Goal: Information Seeking & Learning: Find specific page/section

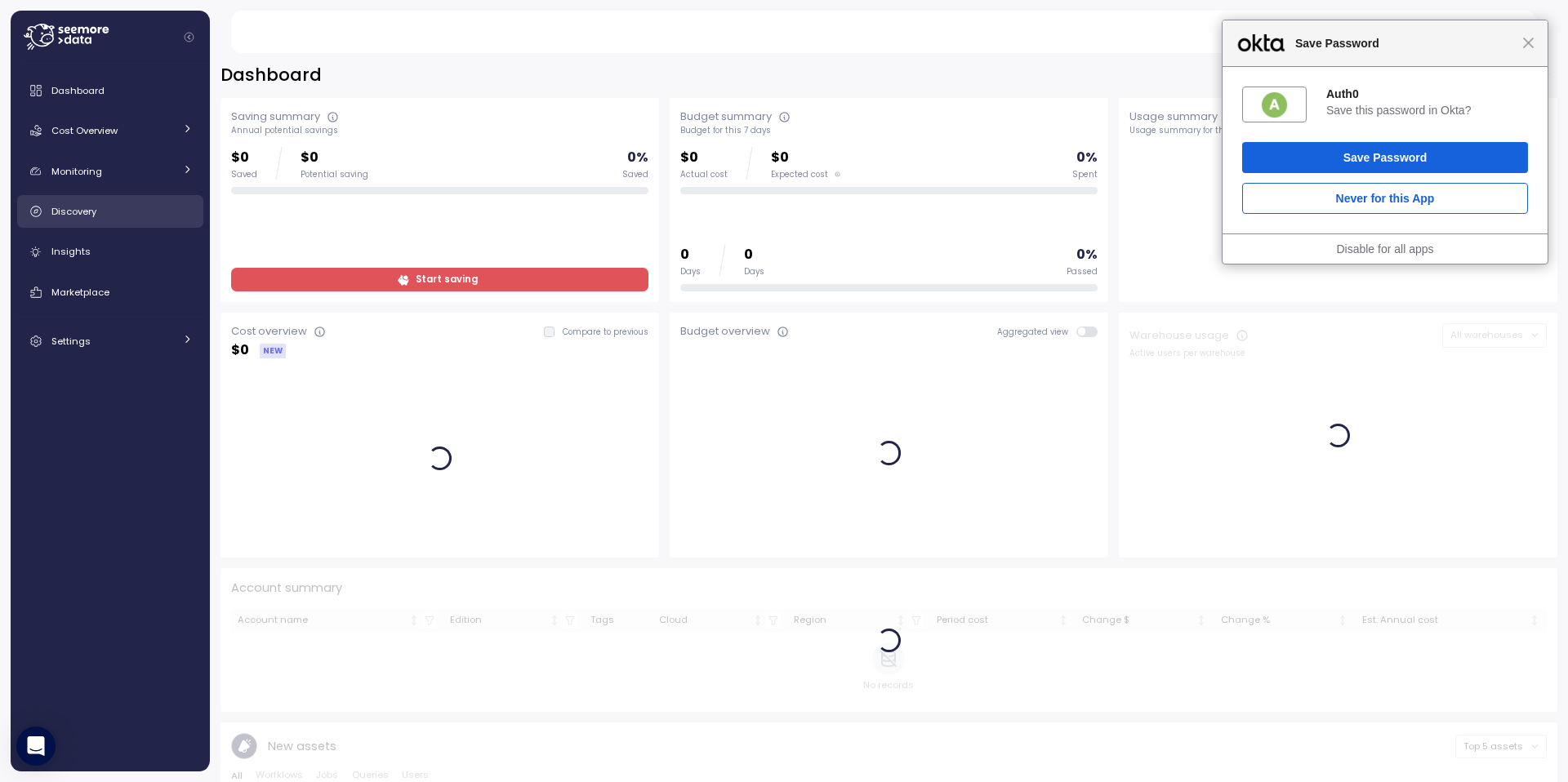
click at [83, 221] on link "Discovery" at bounding box center [110, 211] width 186 height 32
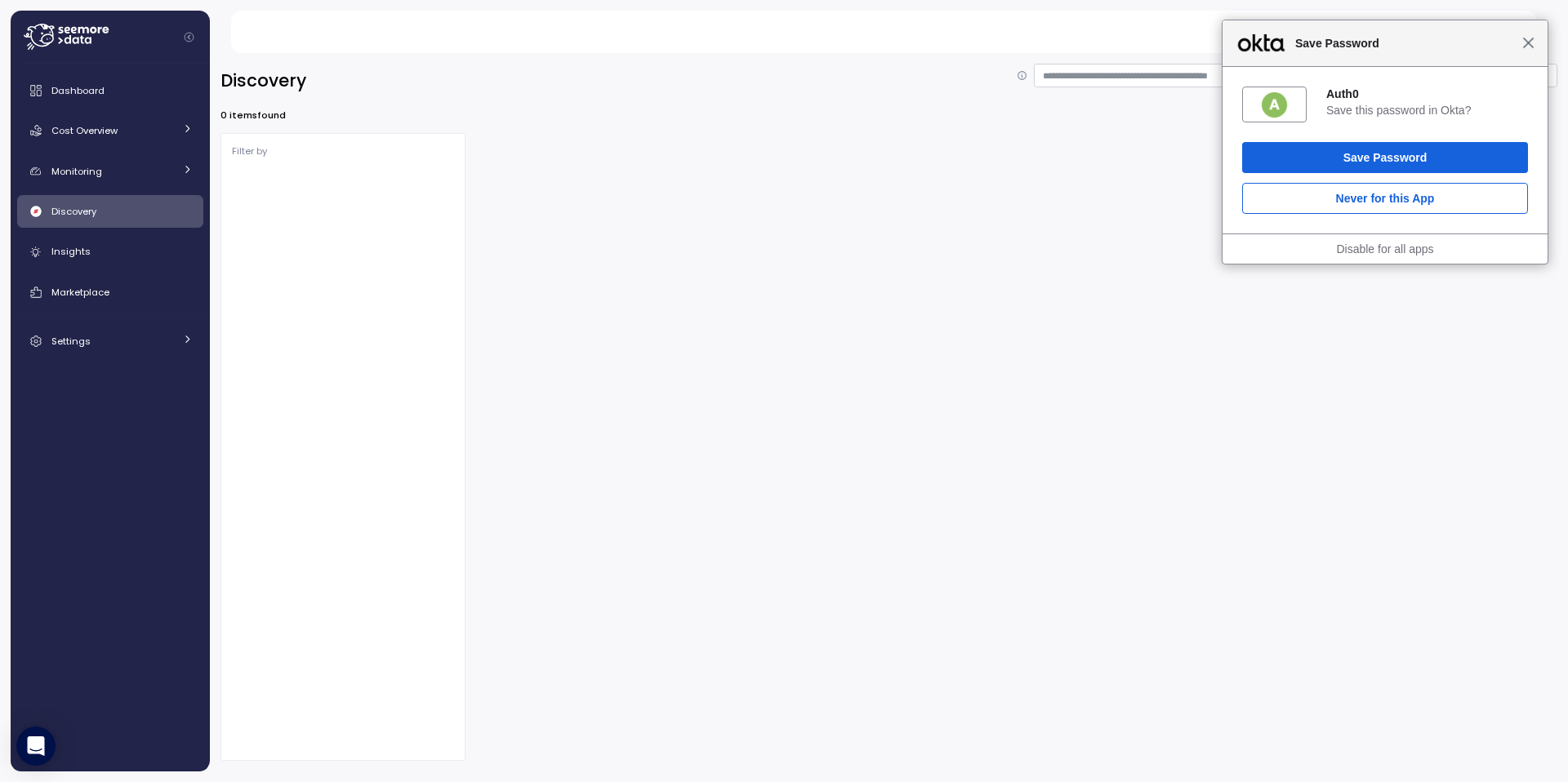
click at [1534, 48] on span "Close" at bounding box center [1529, 43] width 12 height 12
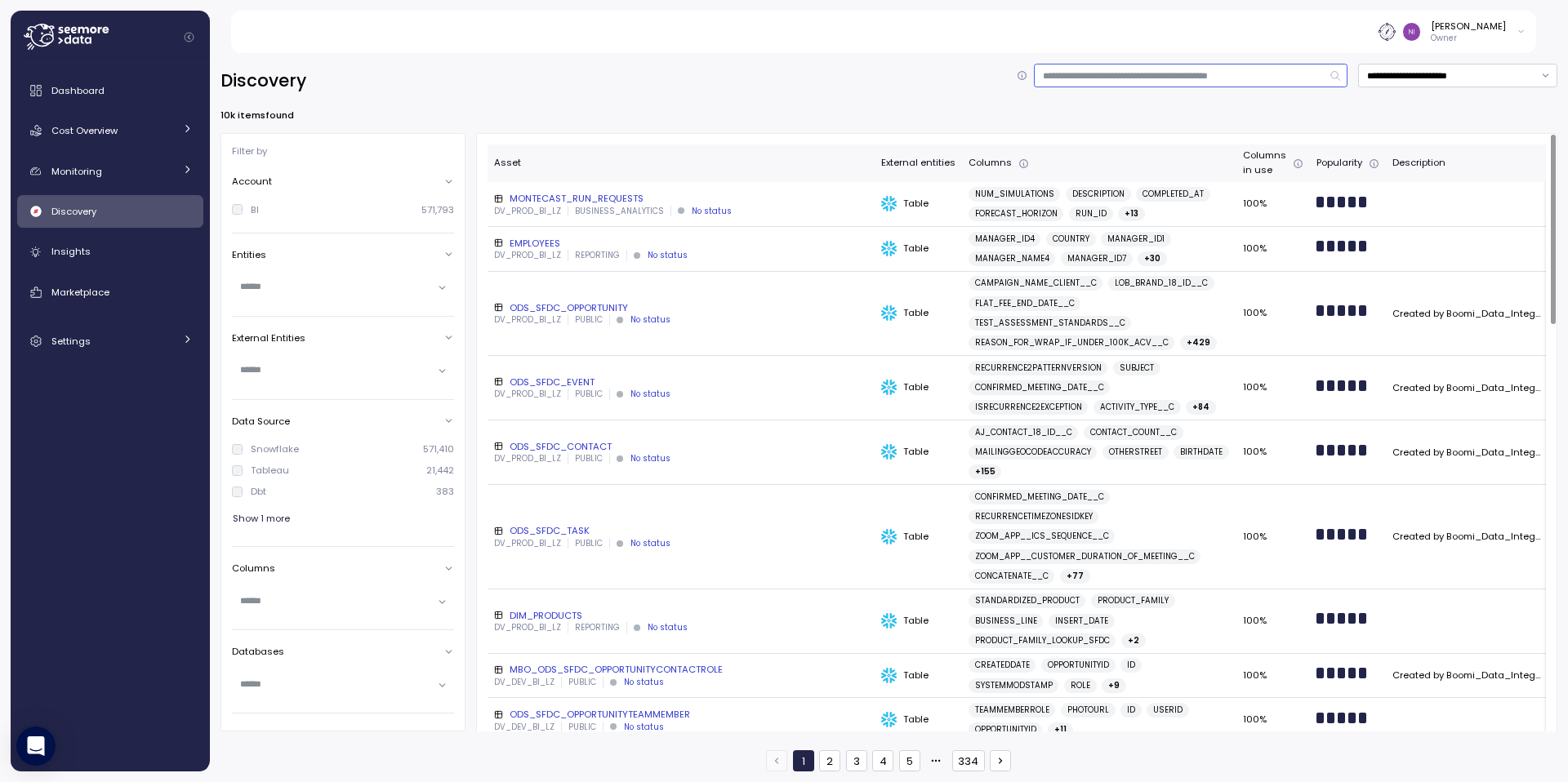
click at [1109, 77] on input at bounding box center [1191, 75] width 314 height 24
type input "**********"
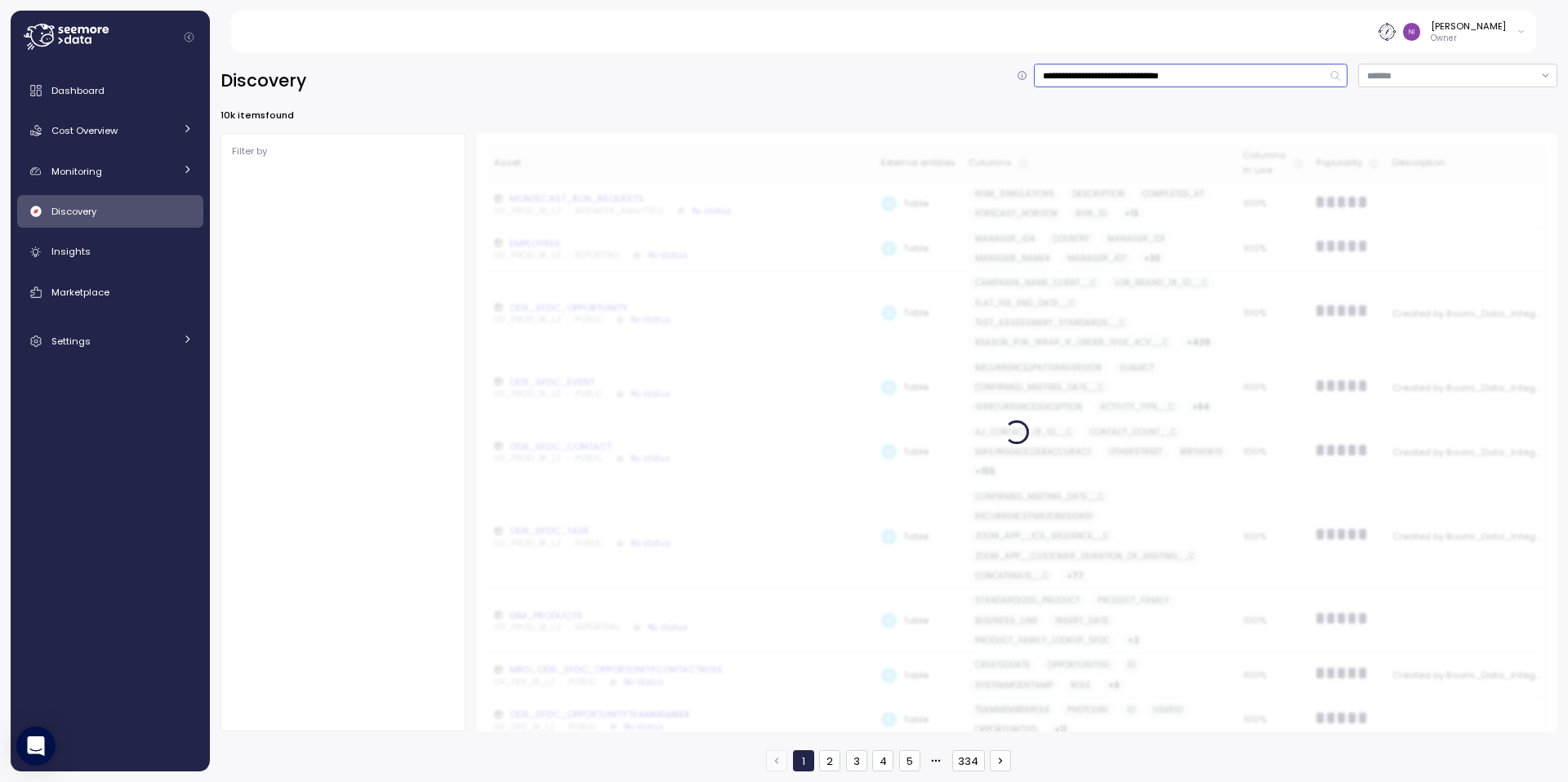
type input "**********"
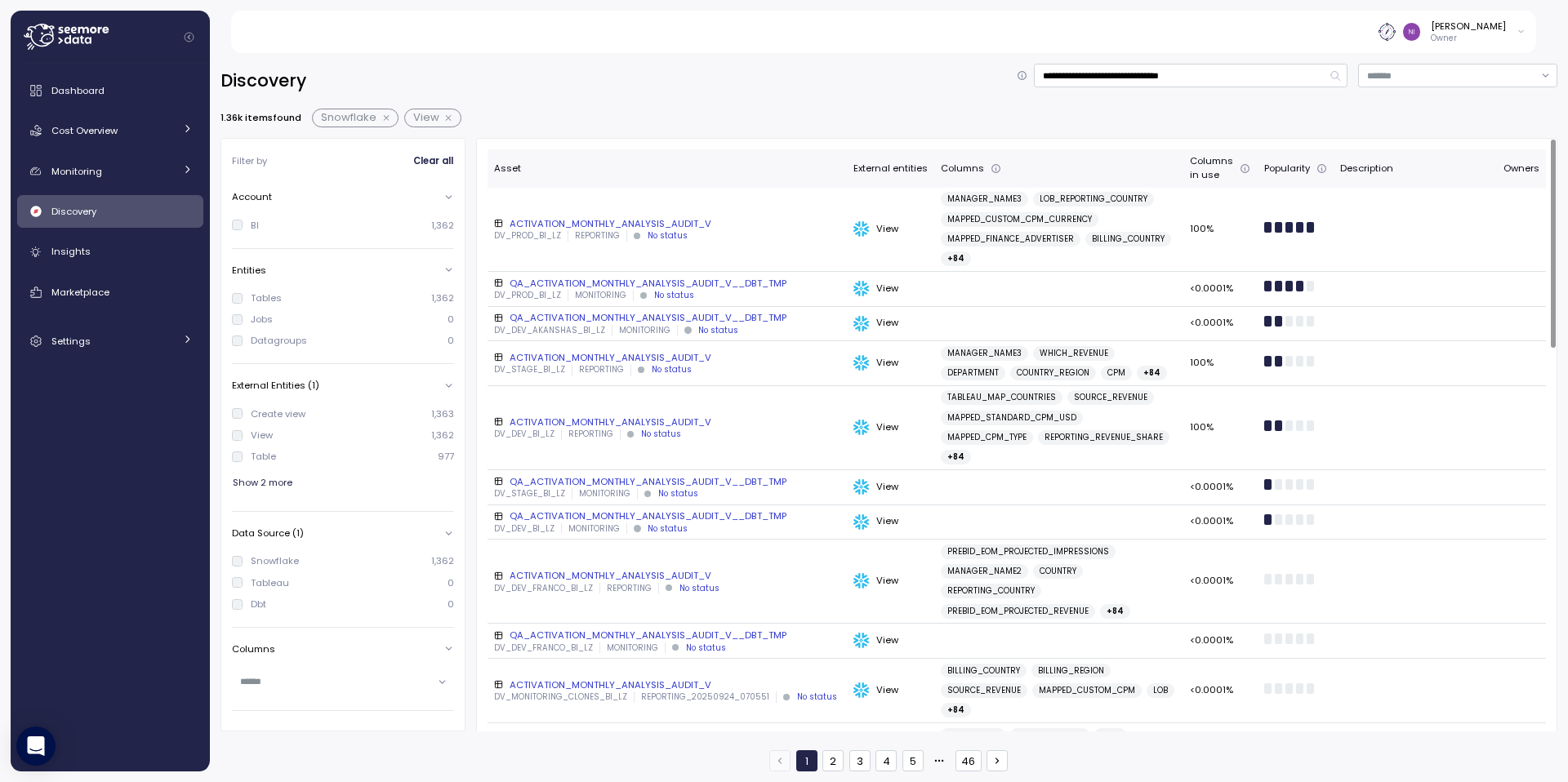
click at [667, 220] on div "ACTIVATION_MONTHLY_ANALYSIS_AUDIT_V" at bounding box center [667, 224] width 346 height 13
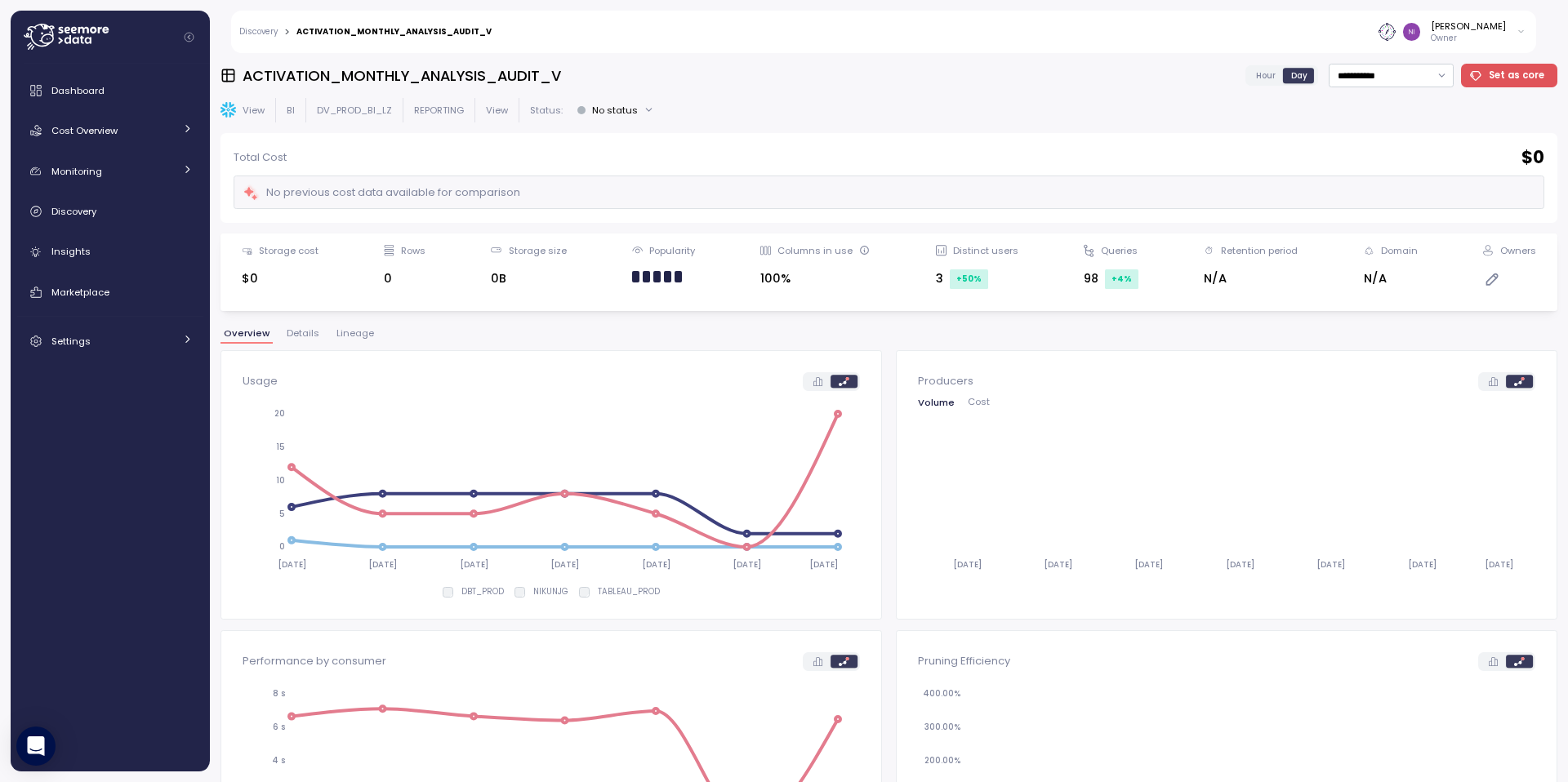
click at [360, 332] on span "Lineage" at bounding box center [355, 333] width 38 height 9
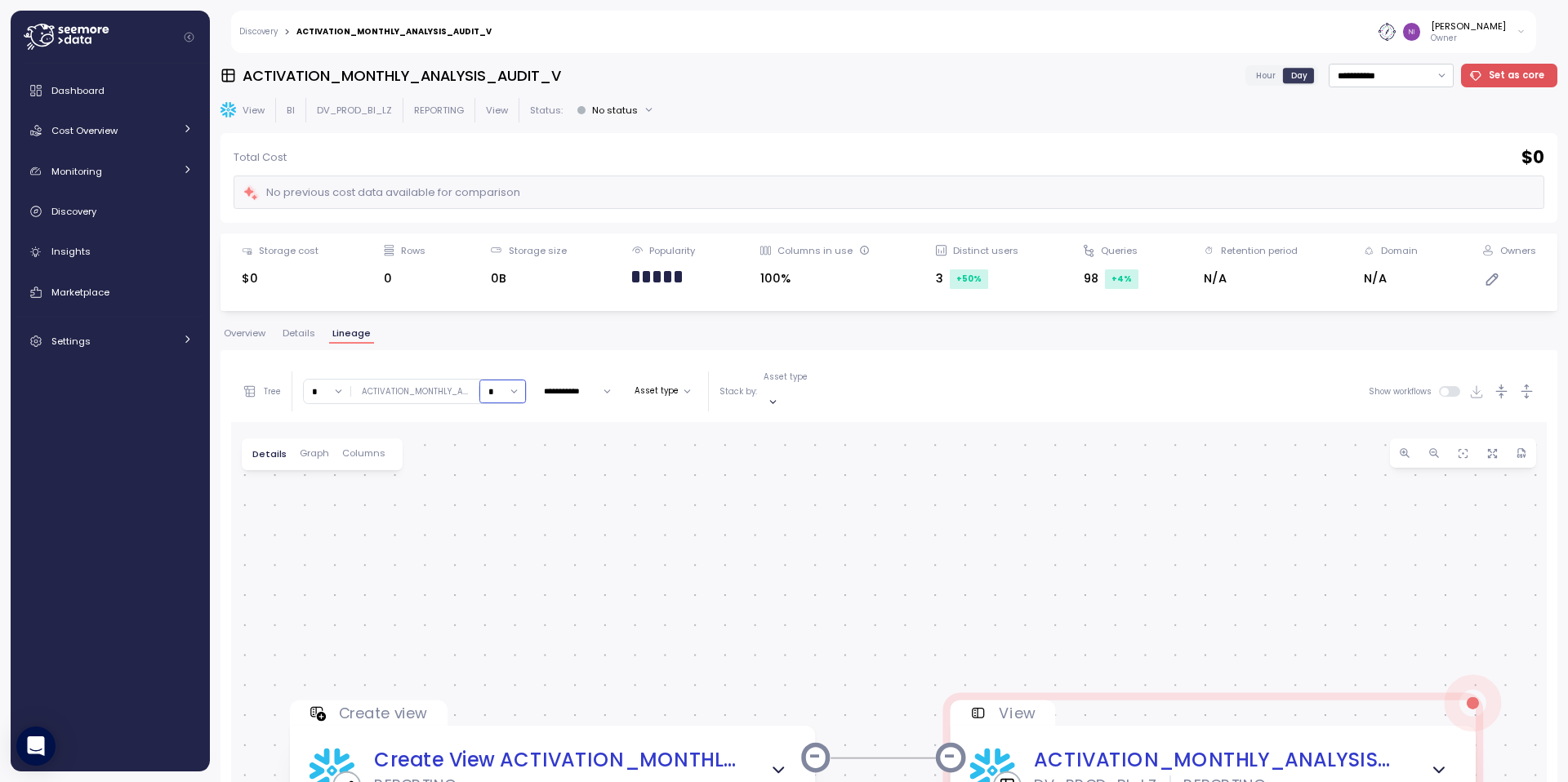
click at [500, 381] on input "*" at bounding box center [502, 391] width 46 height 24
click at [498, 494] on div "3" at bounding box center [504, 502] width 44 height 21
type input "*"
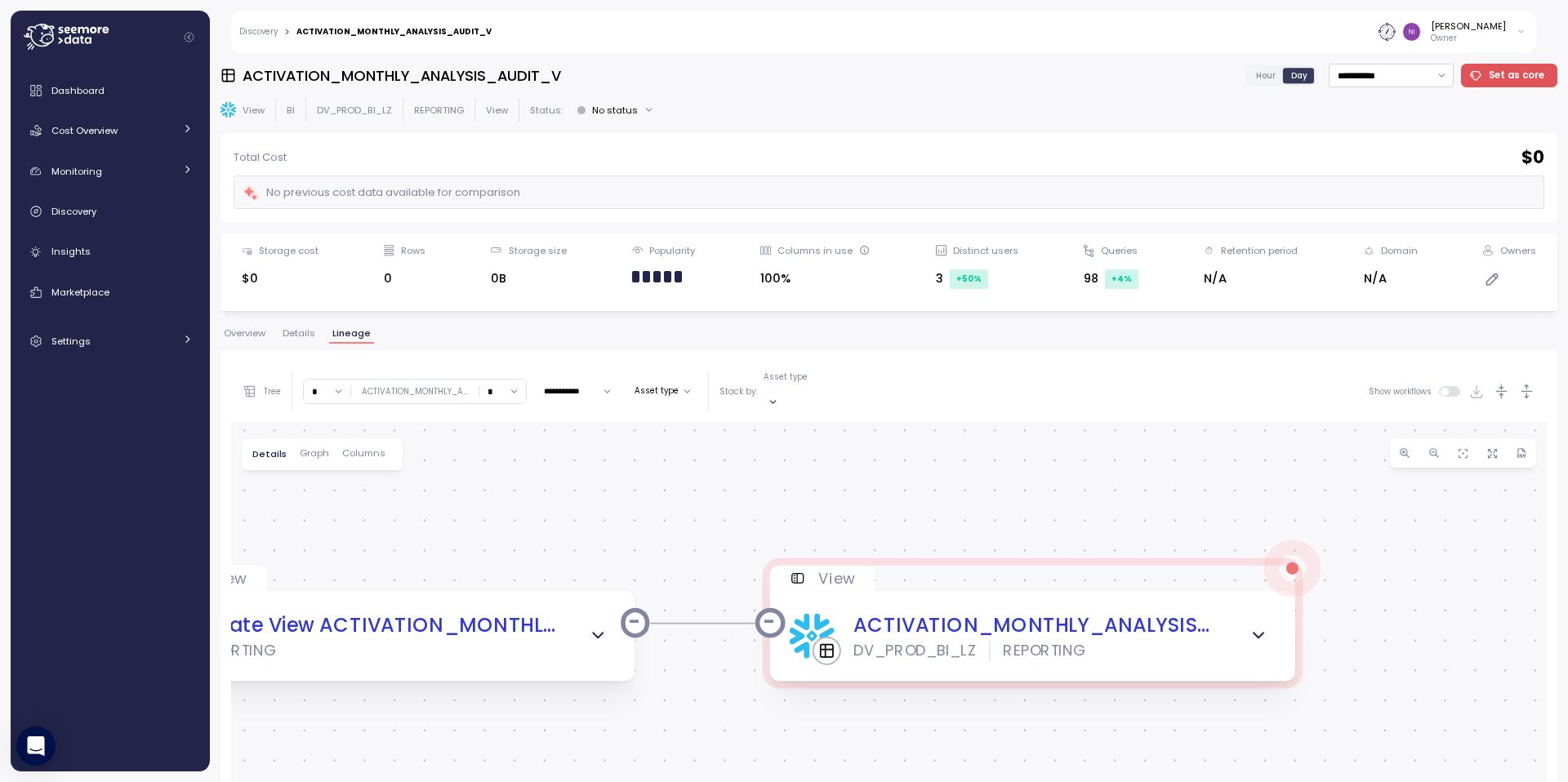
drag, startPoint x: 687, startPoint y: 577, endPoint x: 506, endPoint y: 442, distance: 225.8
click at [506, 442] on div "Create view Create View ACTIVATION_MONTHLY_ANALYSIS_AUDIT_V REPORTING View ACTI…" at bounding box center [889, 751] width 1316 height 658
click at [1429, 447] on icon "button" at bounding box center [1435, 453] width 12 height 12
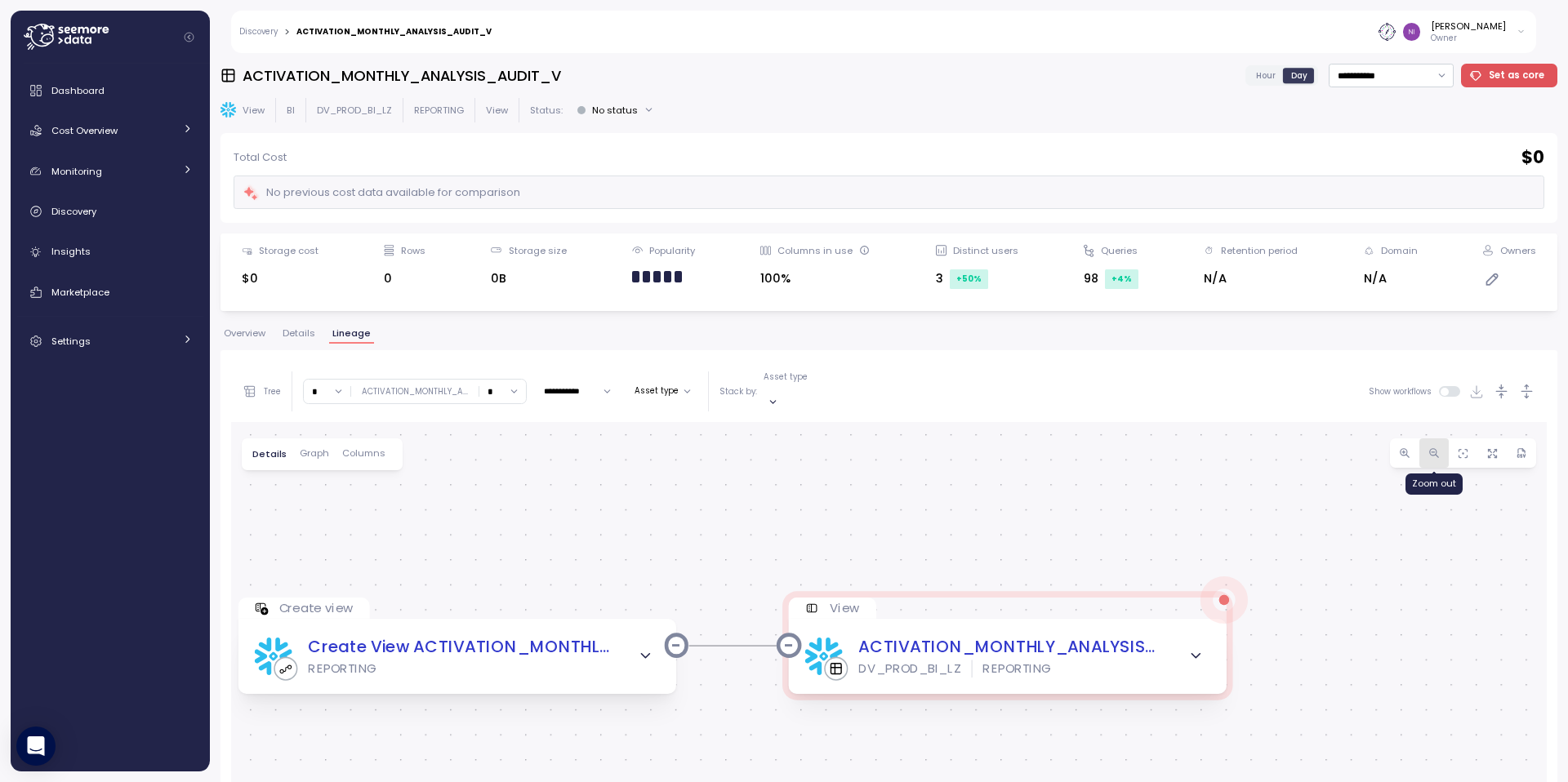
click at [1429, 447] on icon "button" at bounding box center [1435, 453] width 12 height 12
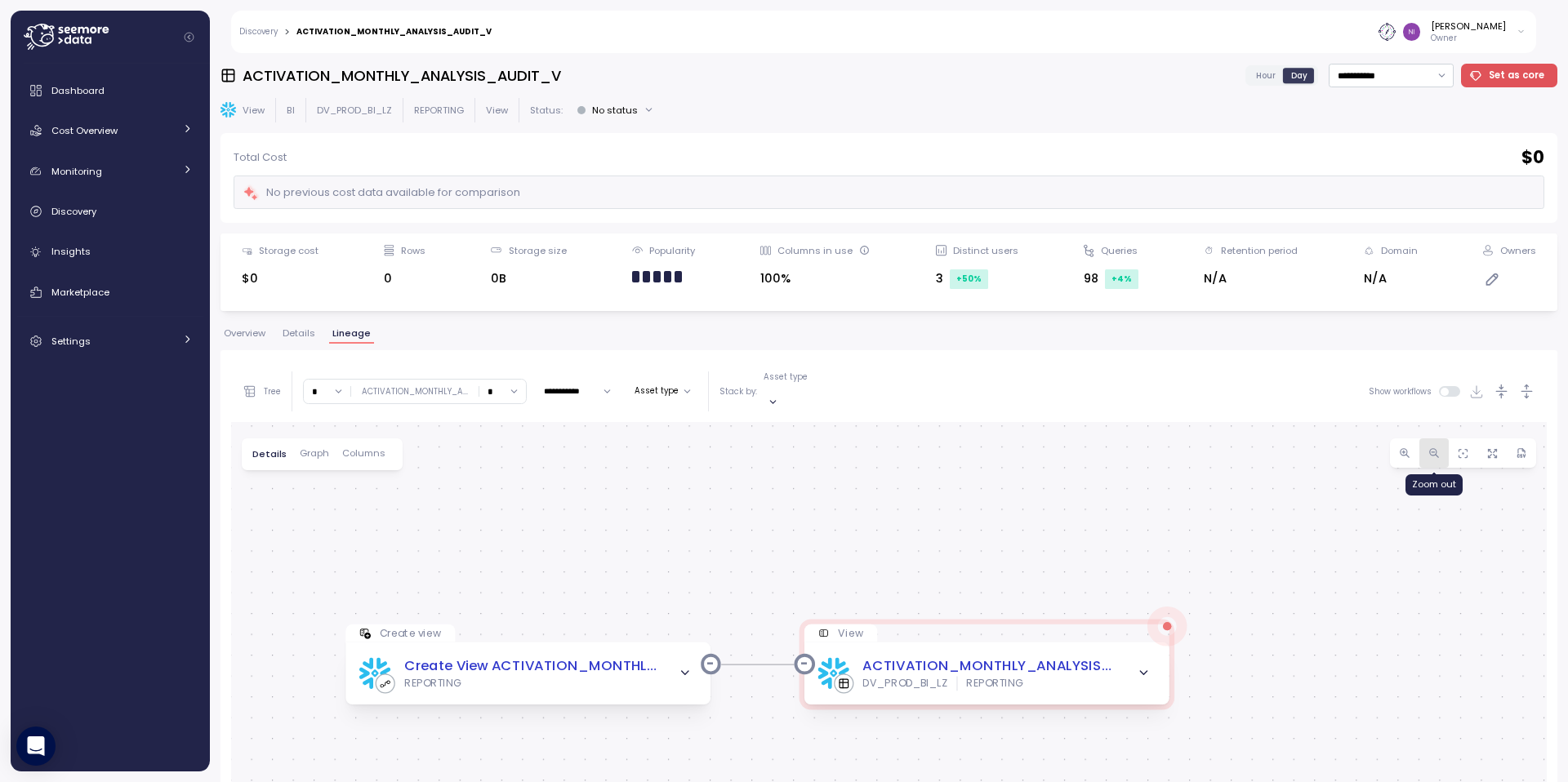
click at [1429, 447] on icon "button" at bounding box center [1435, 453] width 12 height 12
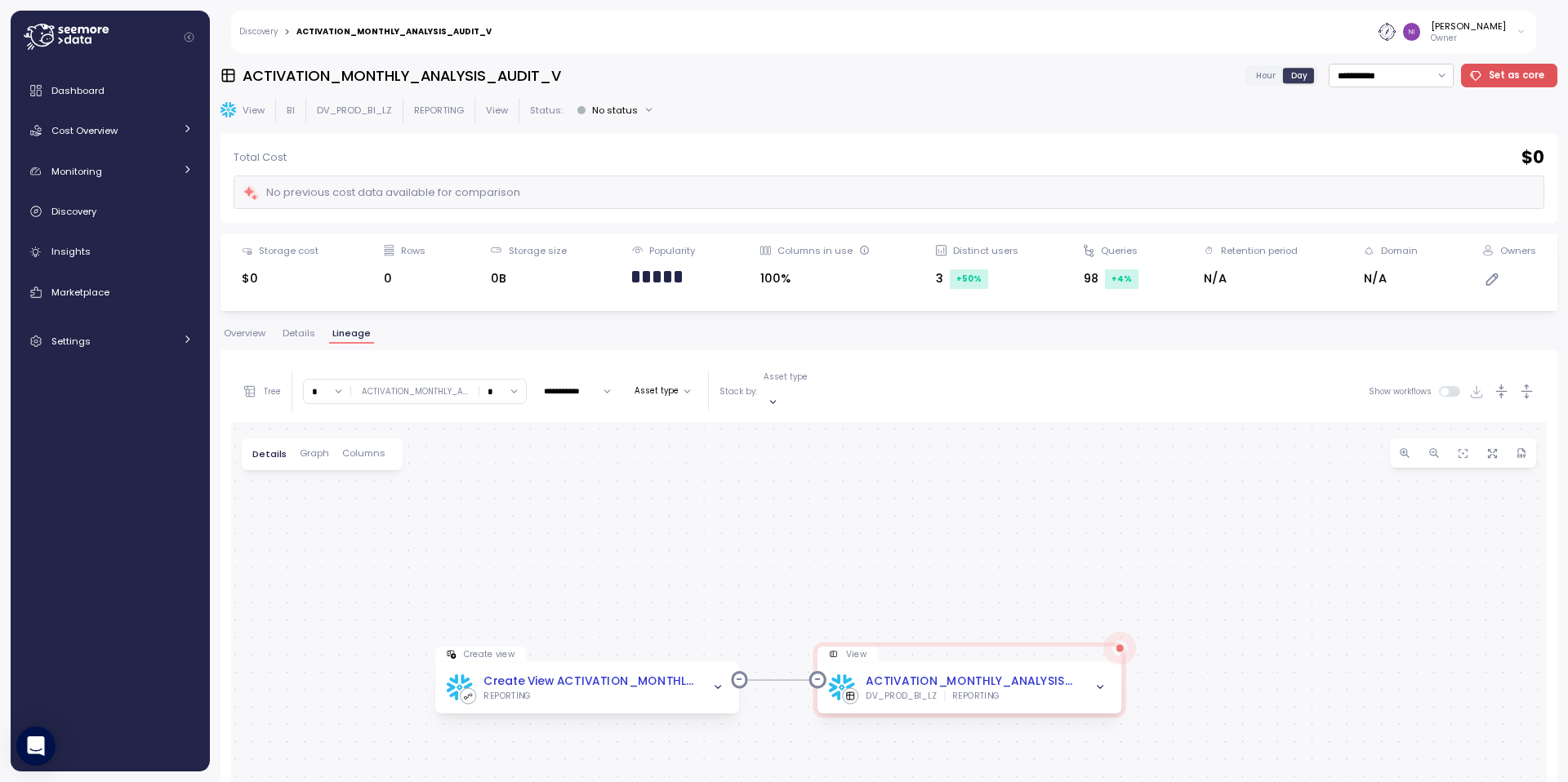
click at [447, 379] on div "* ∞ 0 1 2 3 4 5 6 7 8 9 10 11 12 13 14 15 16 17 18 19 20 ACTIVATION_MONTHLY_A .…" at bounding box center [415, 391] width 224 height 25
click at [445, 387] on div "ACTIVATION_MONTHLY_A ..." at bounding box center [415, 392] width 106 height 11
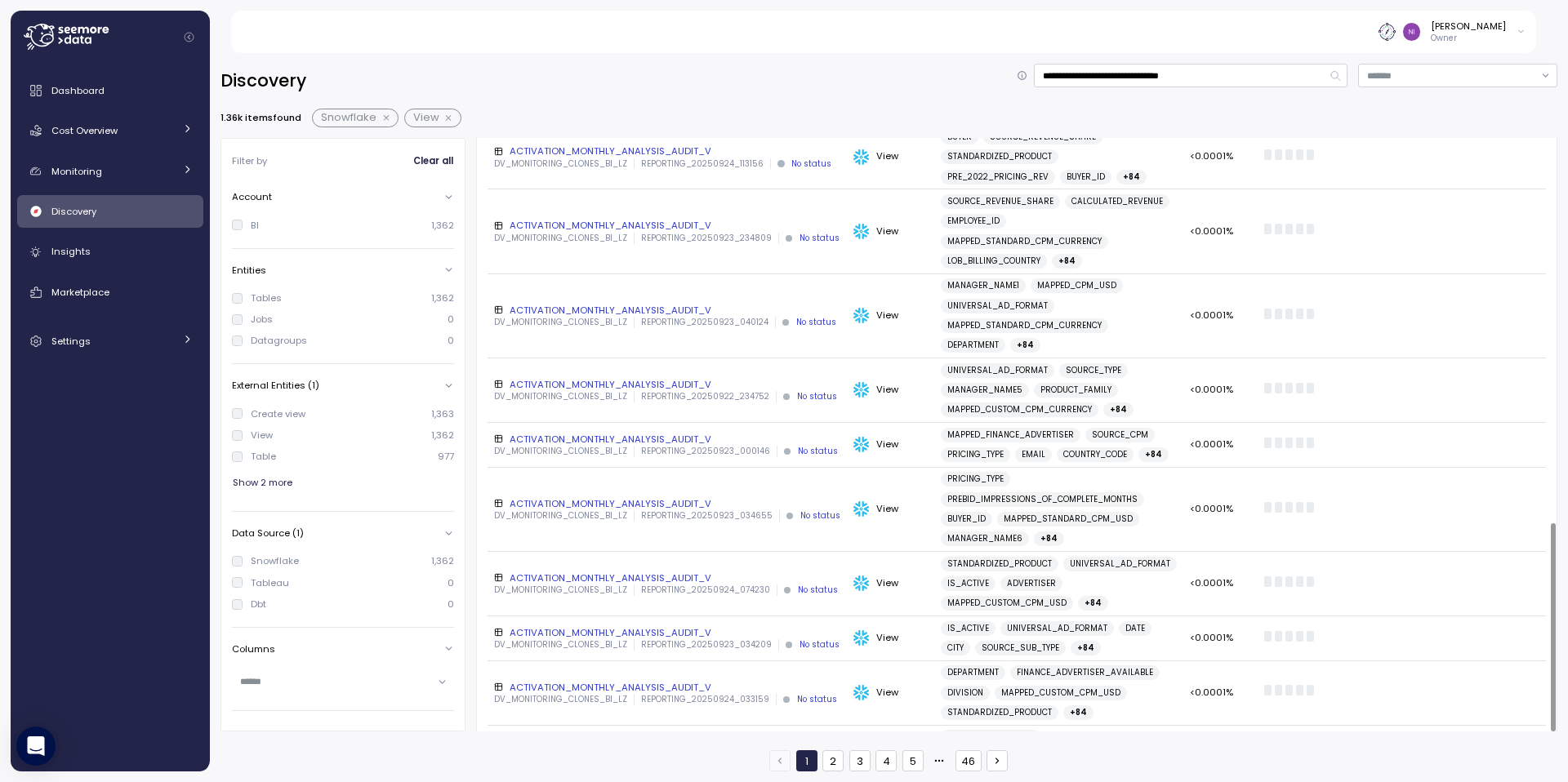
scroll to position [1093, 0]
drag, startPoint x: 1155, startPoint y: 75, endPoint x: 1229, endPoint y: 79, distance: 74.1
click at [1229, 79] on input "**********" at bounding box center [1191, 75] width 314 height 24
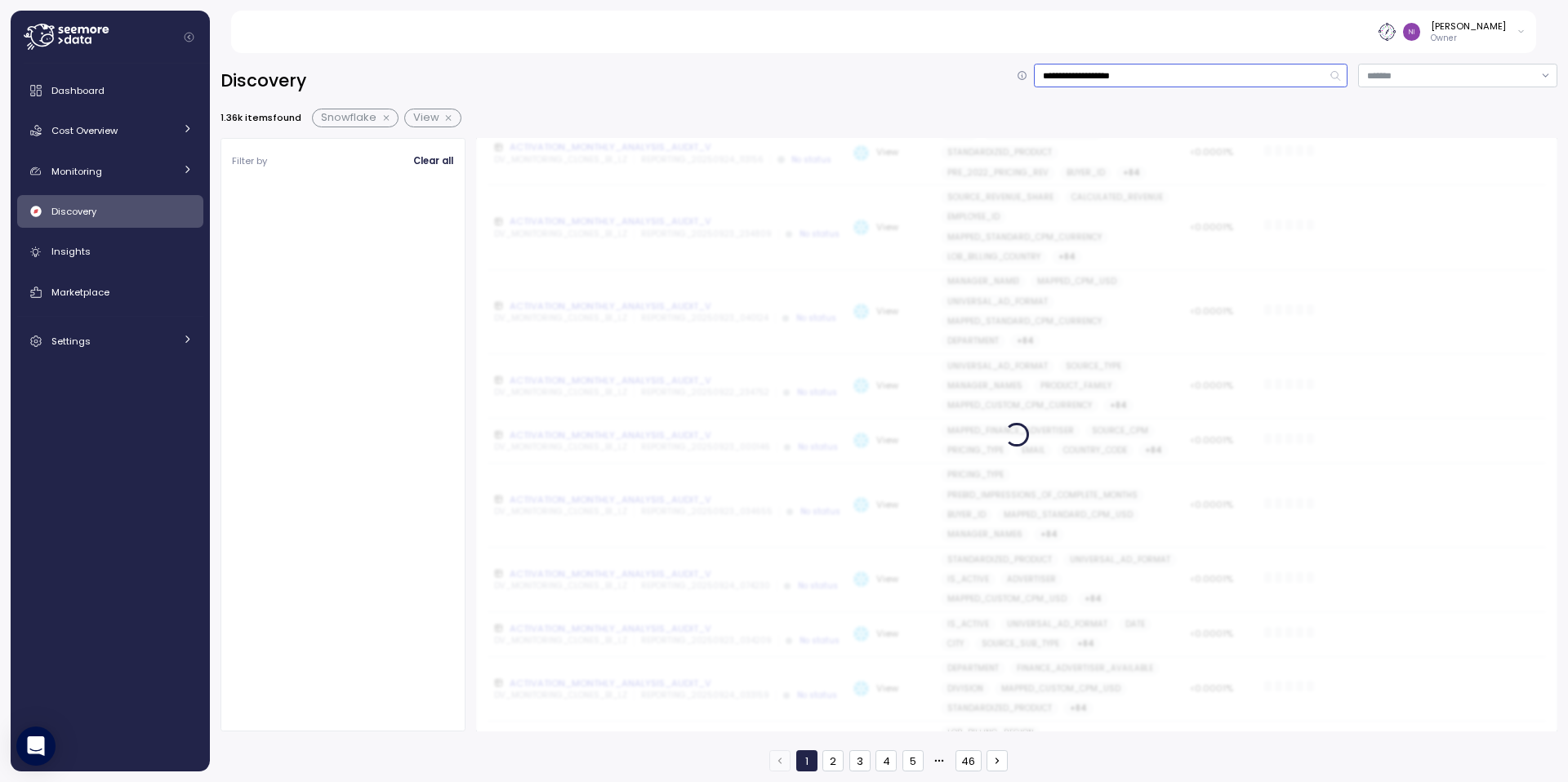
type input "**********"
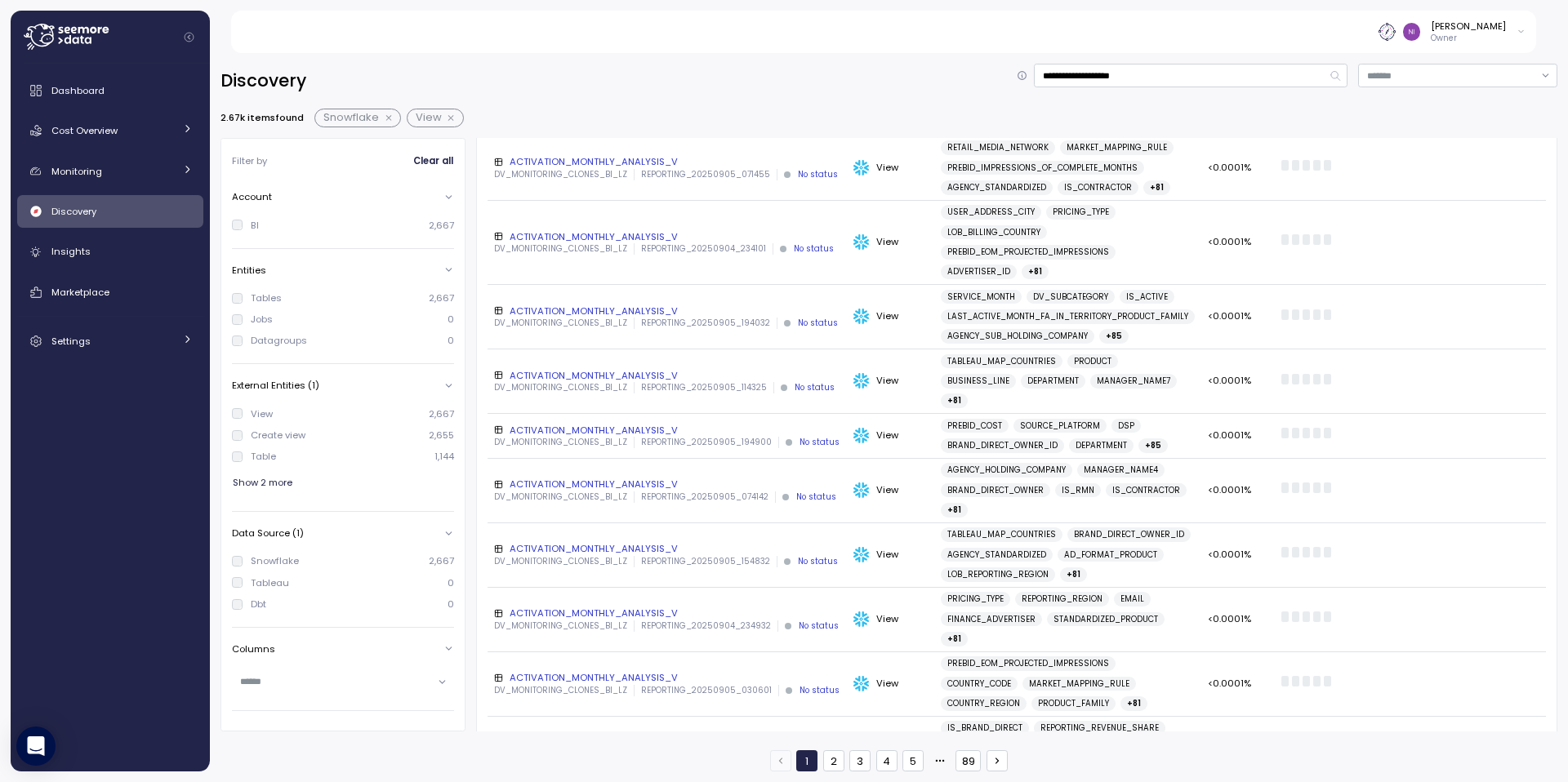
click at [858, 761] on button "3" at bounding box center [860, 761] width 21 height 21
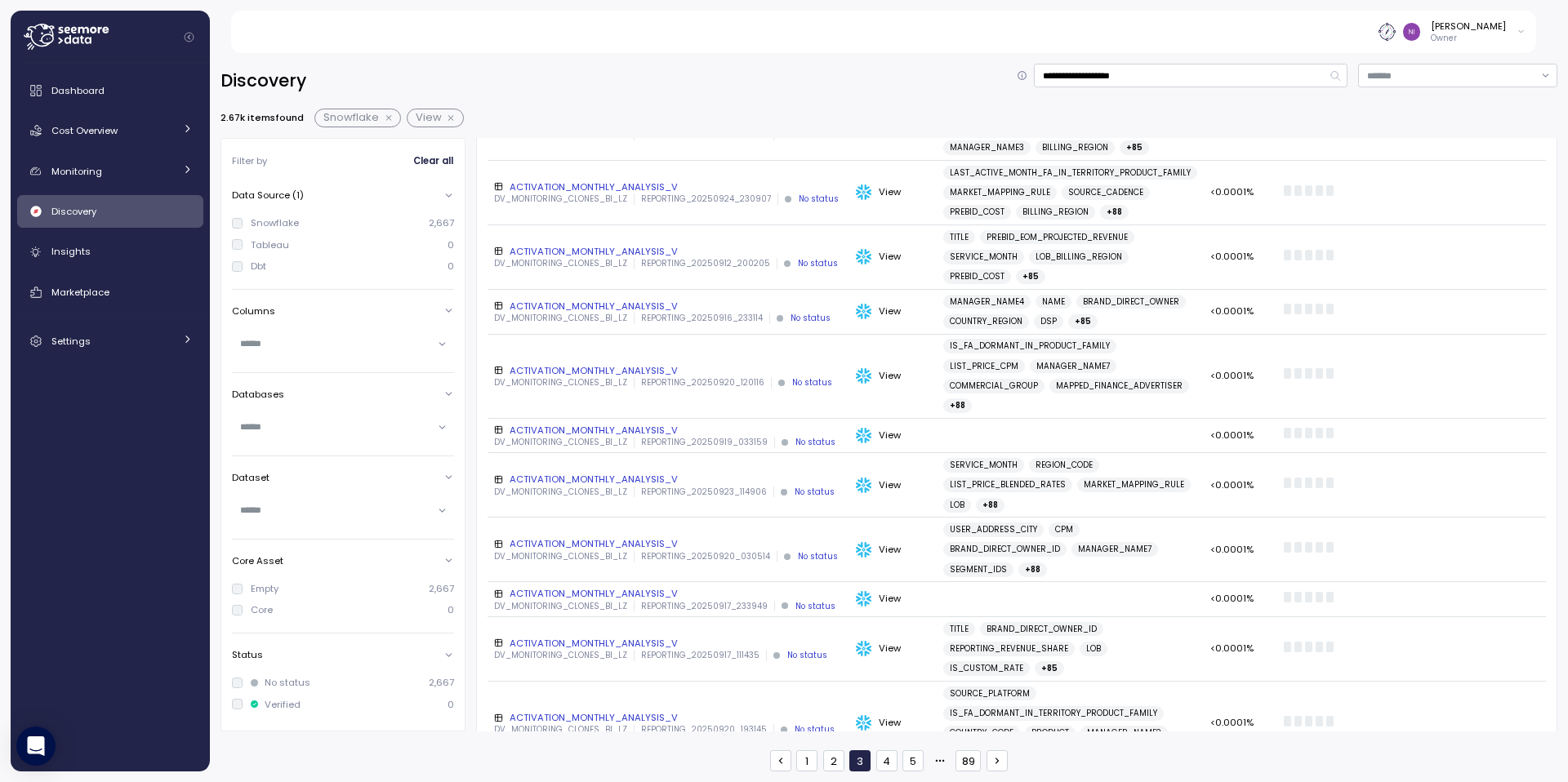
scroll to position [1103, 0]
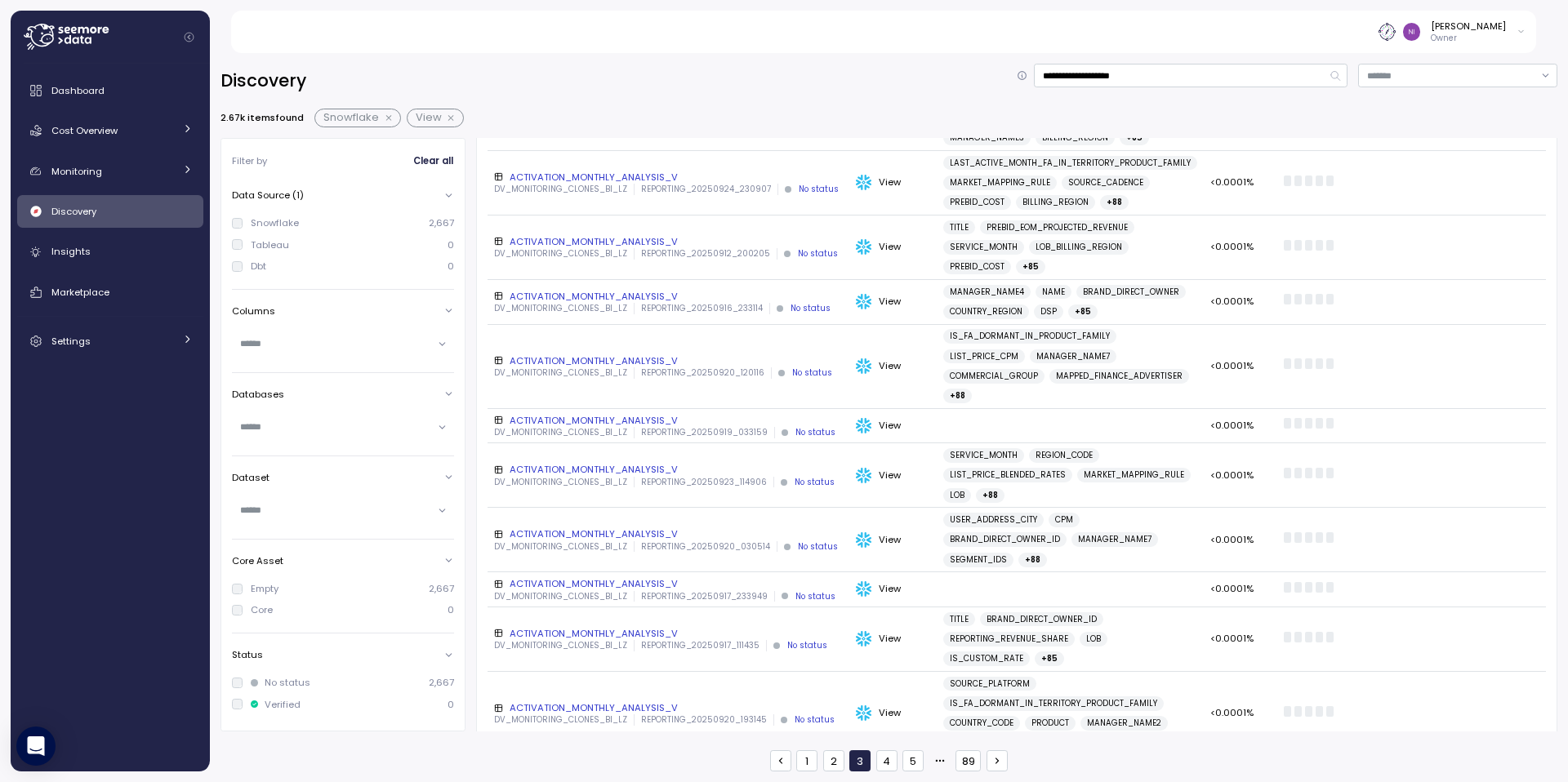
click at [882, 762] on button "4" at bounding box center [887, 761] width 21 height 21
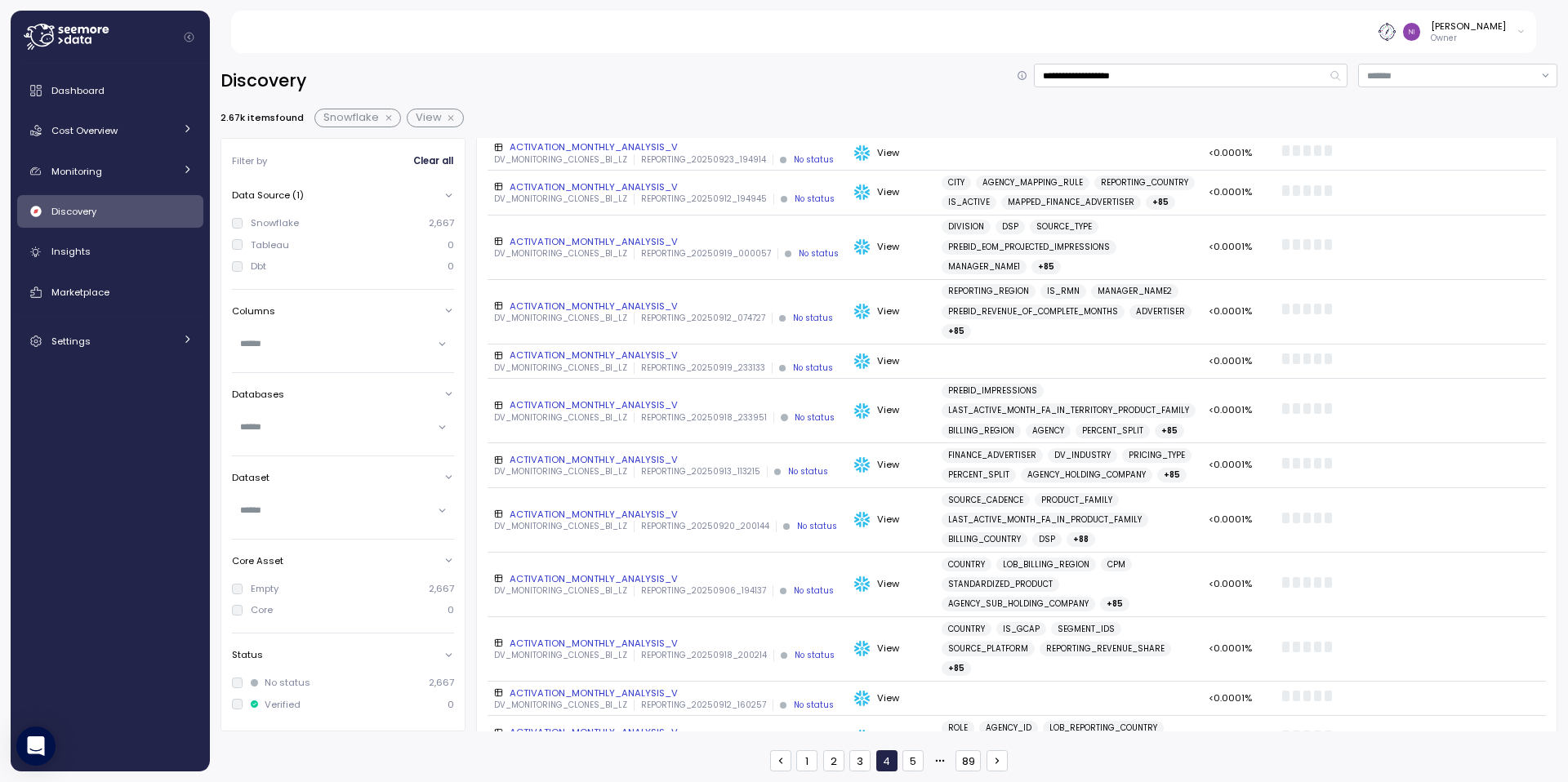
scroll to position [1084, 0]
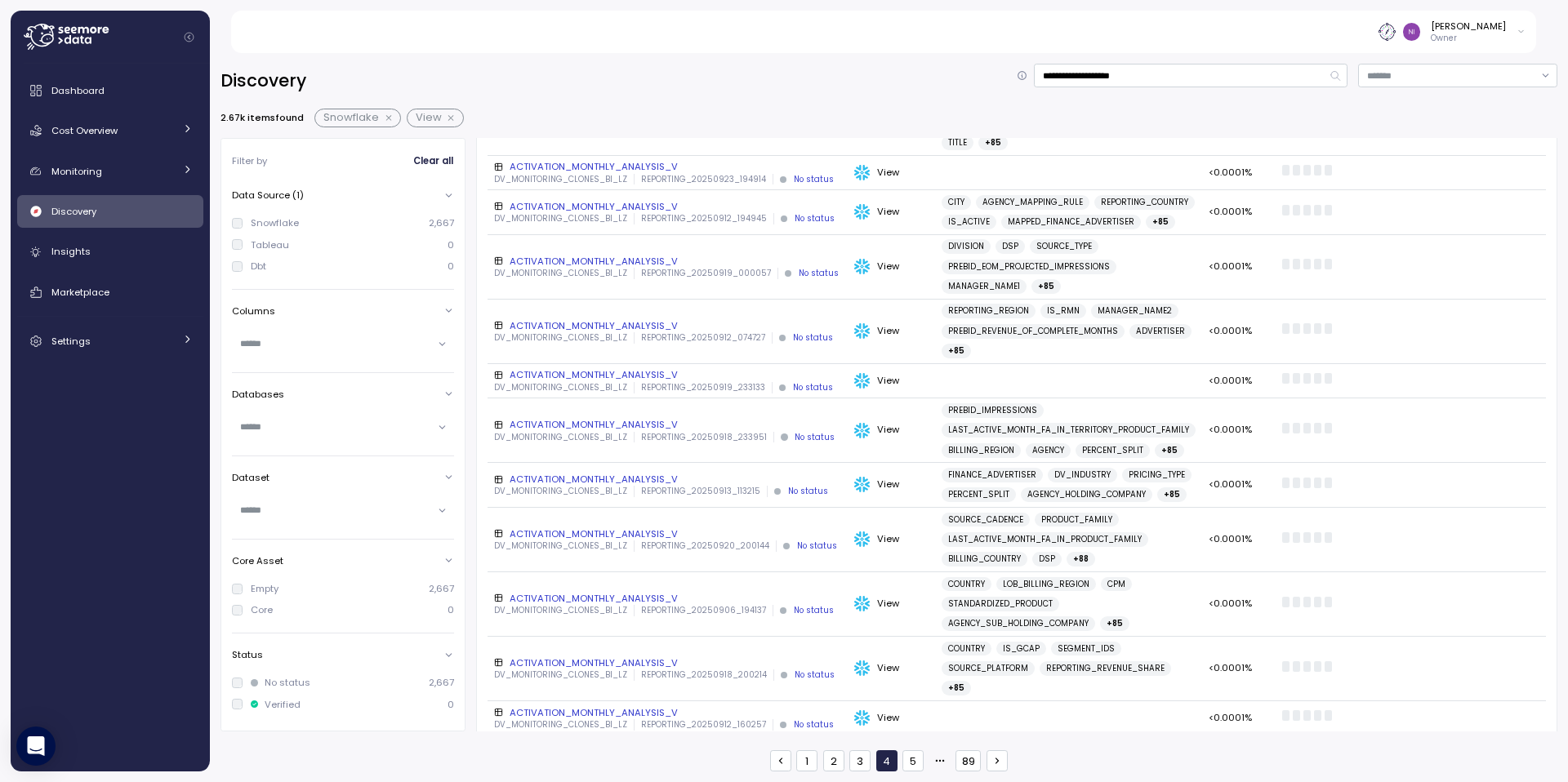
click at [915, 760] on button "5" at bounding box center [913, 761] width 21 height 21
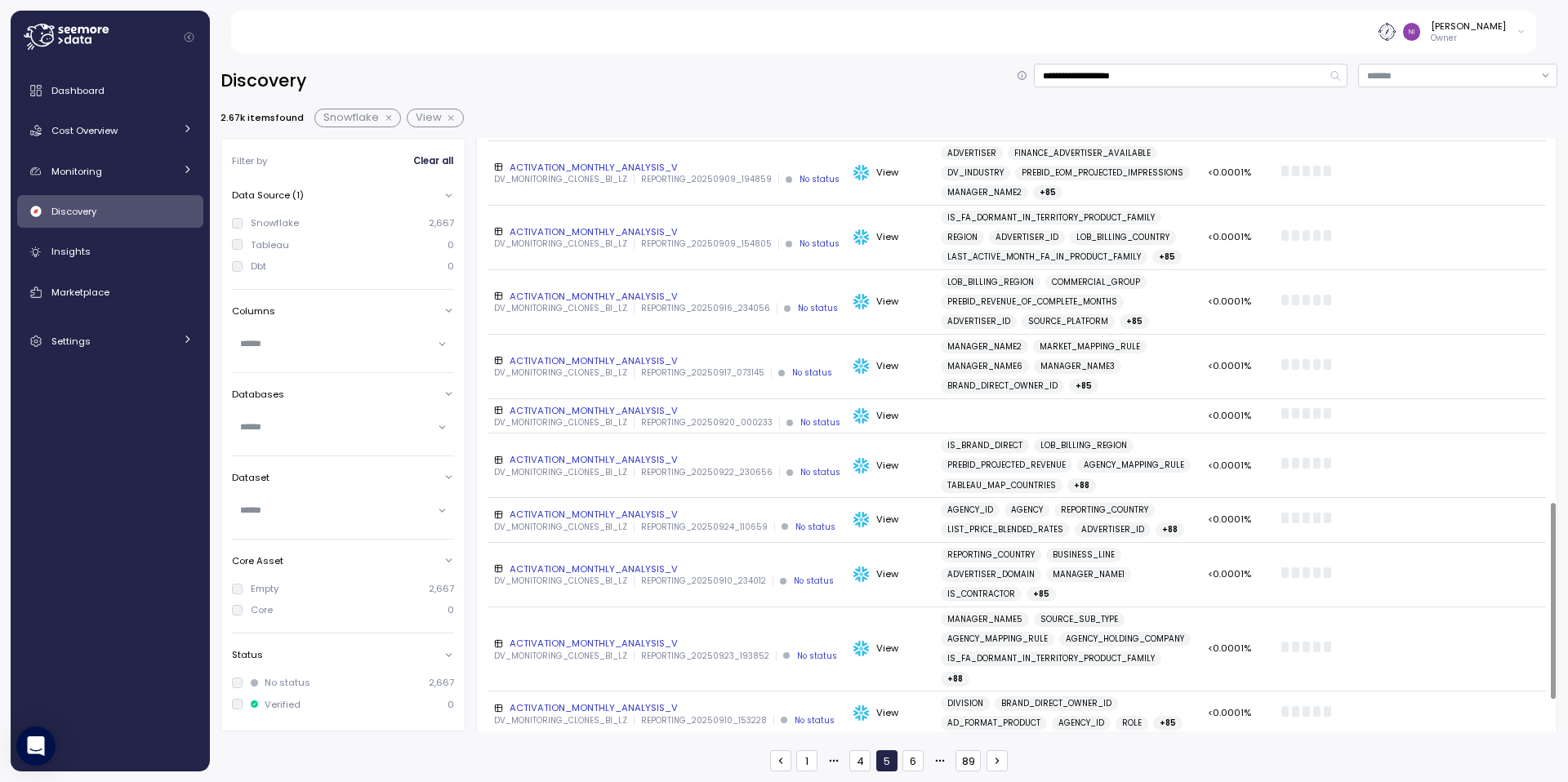
scroll to position [1203, 0]
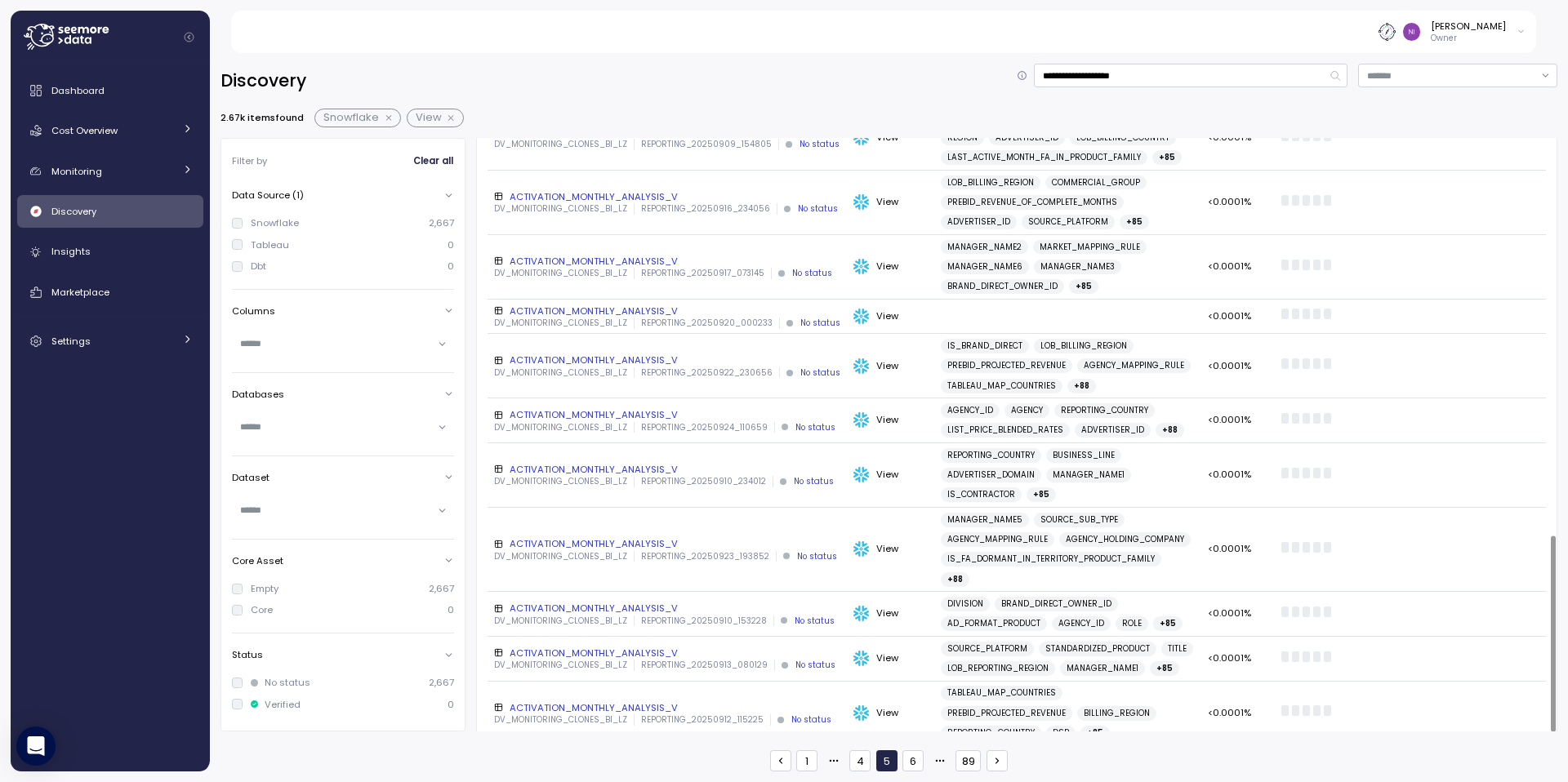
click at [967, 769] on button "89" at bounding box center [968, 761] width 25 height 21
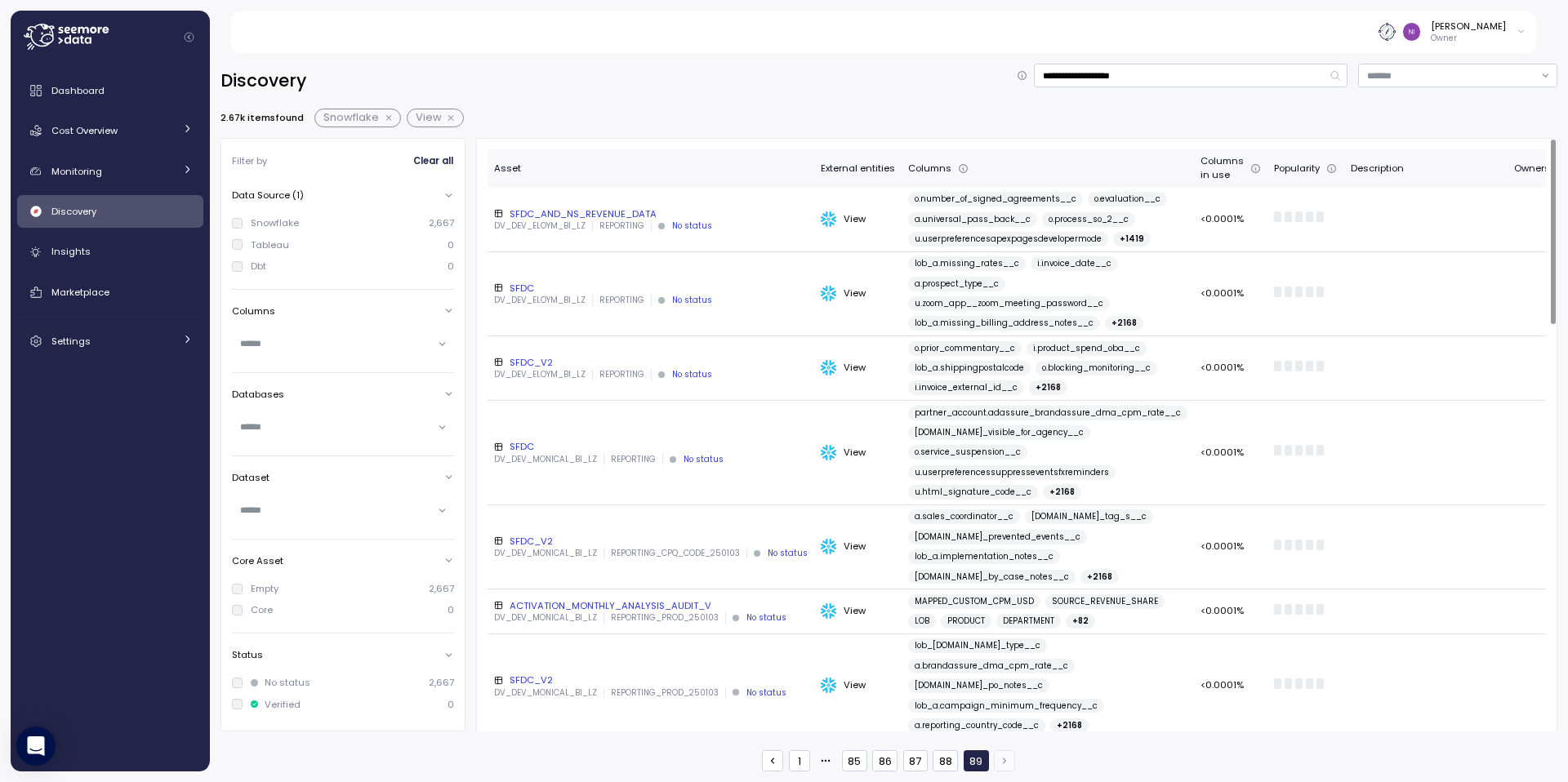
click at [942, 758] on button "88" at bounding box center [945, 761] width 25 height 21
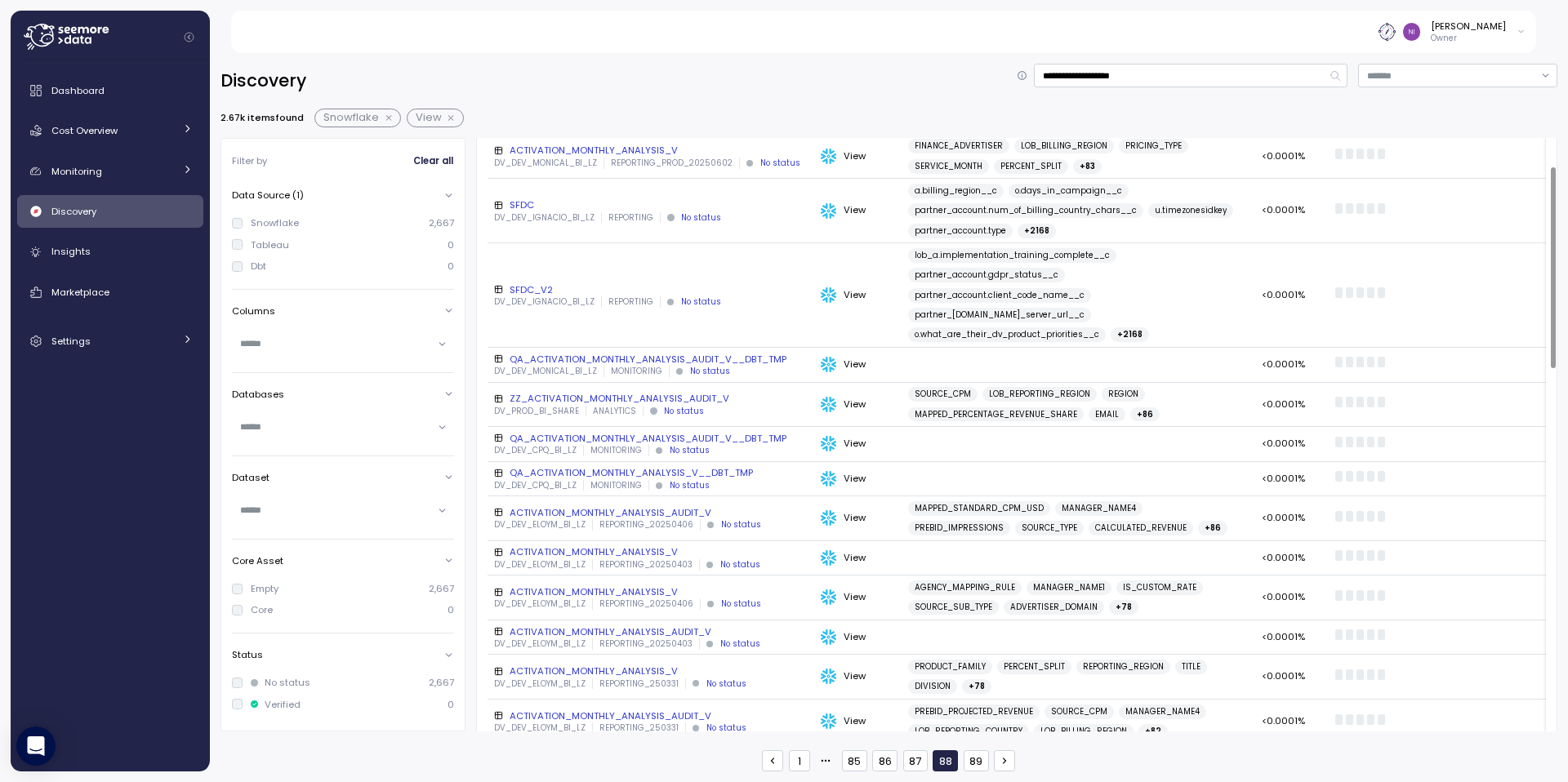
scroll to position [80, 0]
